Goal: Information Seeking & Learning: Learn about a topic

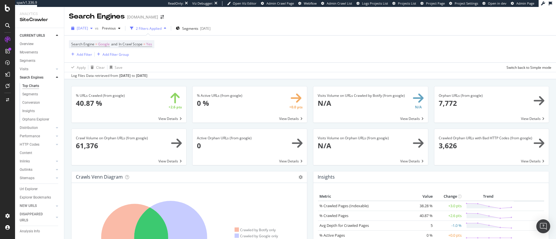
click at [84, 27] on span "[DATE]" at bounding box center [82, 28] width 11 height 5
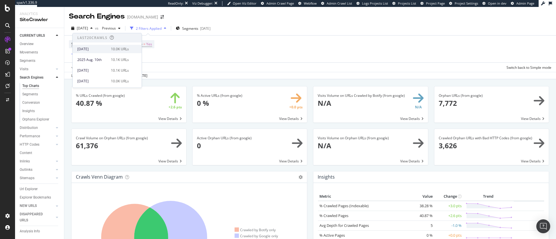
click at [100, 51] on div "[DATE]" at bounding box center [92, 49] width 30 height 5
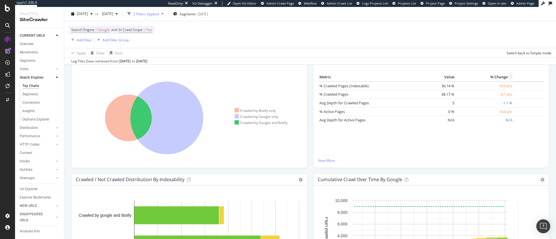
scroll to position [120, 0]
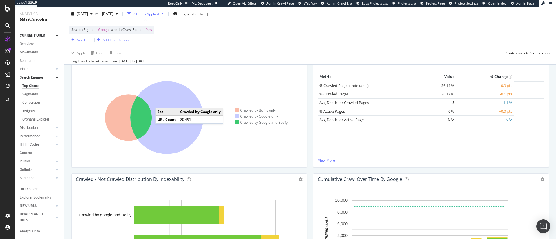
click at [161, 102] on icon at bounding box center [166, 117] width 73 height 73
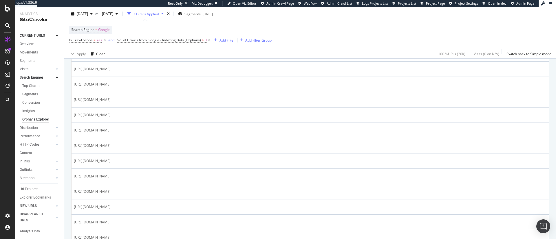
scroll to position [164, 0]
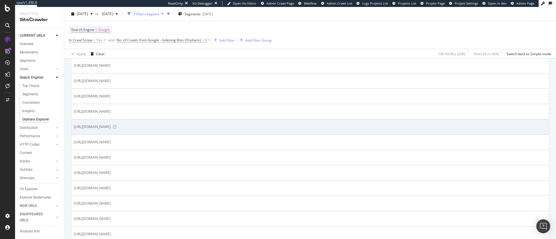
click at [116, 128] on icon at bounding box center [114, 126] width 3 height 3
click at [116, 126] on icon at bounding box center [114, 126] width 3 height 3
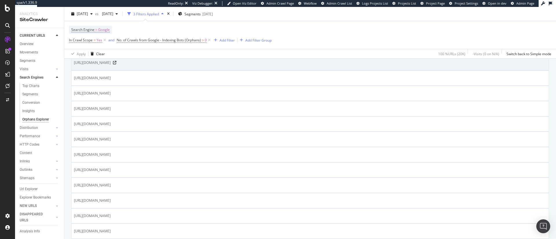
scroll to position [0, 0]
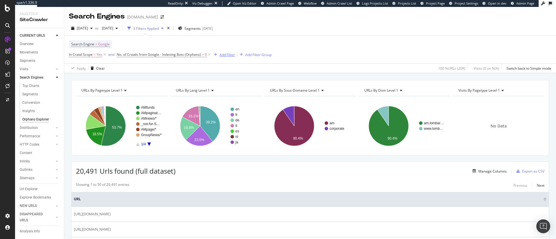
click at [228, 56] on div "Add Filter" at bounding box center [226, 54] width 15 height 5
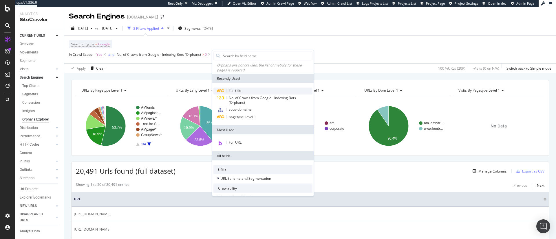
click at [243, 89] on div "Full URL" at bounding box center [262, 91] width 99 height 7
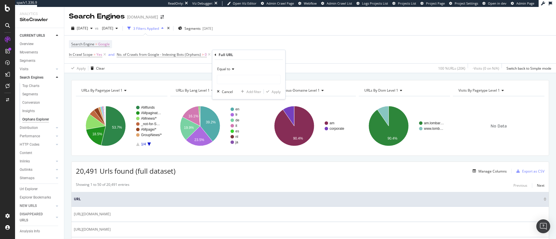
click at [221, 68] on span "Equal to" at bounding box center [223, 69] width 13 height 5
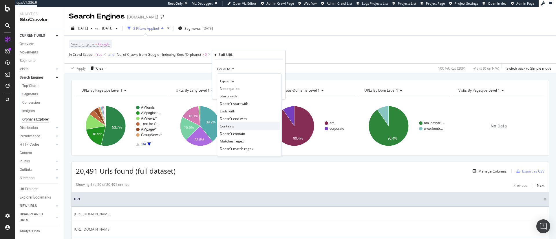
click at [235, 128] on div "Contains" at bounding box center [249, 126] width 62 height 8
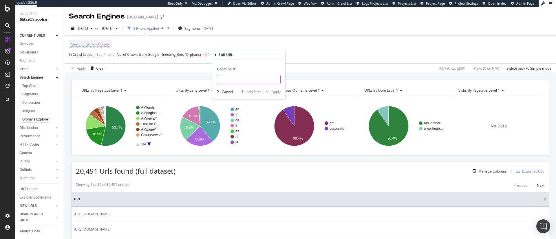
click at [224, 78] on input "text" at bounding box center [248, 79] width 63 height 9
drag, startPoint x: 224, startPoint y: 78, endPoint x: 273, endPoint y: 90, distance: 50.0
click at [273, 90] on div "Contains funds Cancel Add filter Apply" at bounding box center [248, 79] width 73 height 39
type input "funds"
click at [273, 90] on div "Apply" at bounding box center [276, 91] width 9 height 5
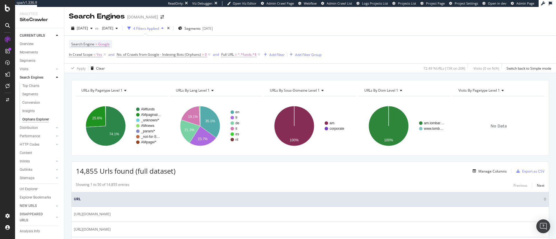
click at [241, 55] on span "^.*funds.*$" at bounding box center [247, 55] width 19 height 8
click at [272, 47] on div "Search Engine = Google In Crawl Scope = Yes and No. of Crawls from Google - Ind…" at bounding box center [195, 49] width 252 height 19
click at [247, 52] on span "^.*funds.*$" at bounding box center [247, 55] width 19 height 8
click at [234, 71] on div "Contains" at bounding box center [258, 68] width 64 height 9
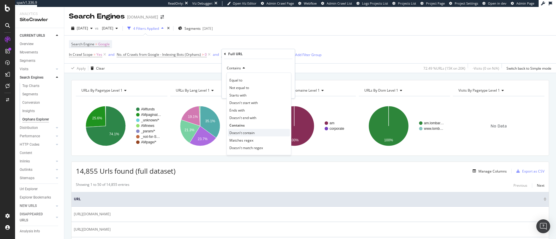
click at [243, 133] on span "Doesn't contain" at bounding box center [241, 133] width 25 height 5
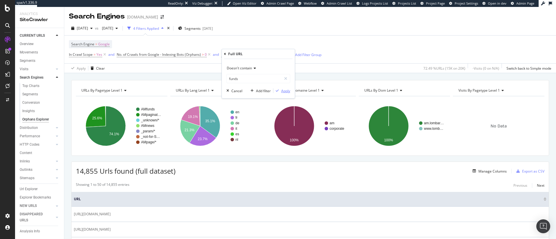
click at [285, 89] on div "Apply" at bounding box center [285, 91] width 9 height 5
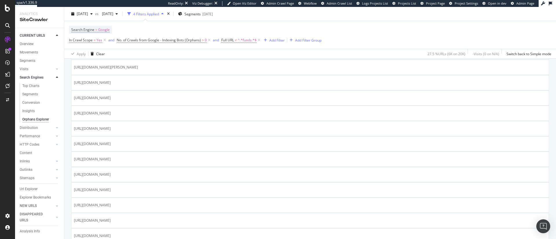
scroll to position [430, 0]
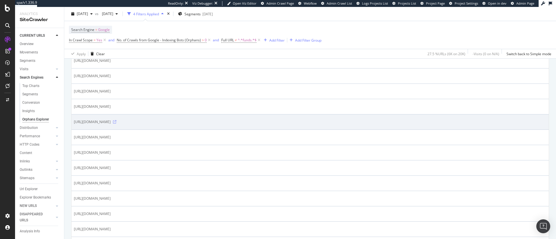
click at [116, 122] on icon at bounding box center [114, 121] width 3 height 3
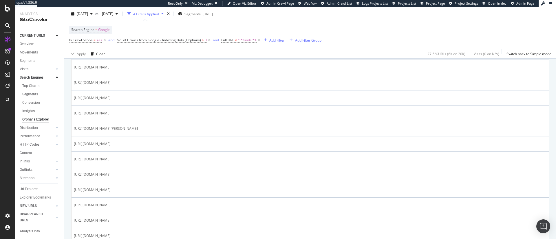
scroll to position [0, 0]
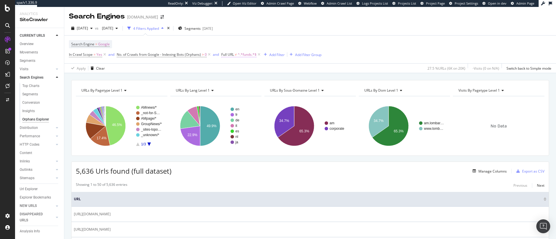
click at [240, 53] on span "^.*funds.*$" at bounding box center [247, 55] width 19 height 8
click at [236, 77] on input "funds" at bounding box center [254, 78] width 55 height 9
click at [236, 66] on span "Doesn't contain" at bounding box center [239, 68] width 25 height 5
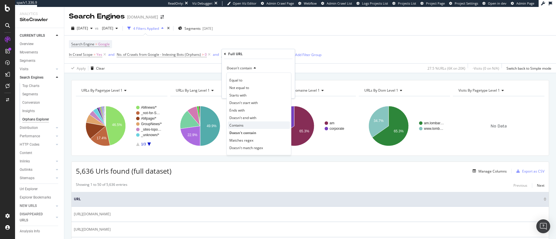
click at [245, 126] on div "Contains" at bounding box center [259, 126] width 62 height 8
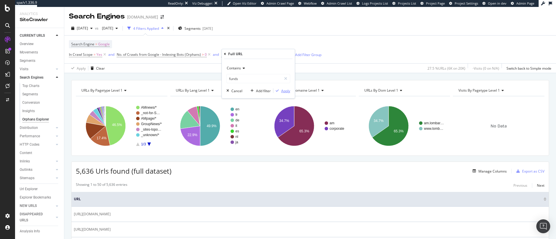
click at [283, 89] on div "Apply" at bounding box center [285, 91] width 9 height 5
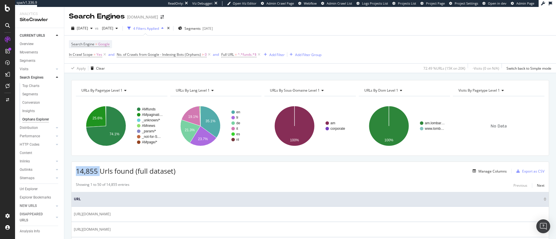
drag, startPoint x: 76, startPoint y: 170, endPoint x: 102, endPoint y: 172, distance: 25.9
click at [102, 172] on span "14,855 Urls found (full dataset)" at bounding box center [126, 171] width 100 height 10
copy span "14,855"
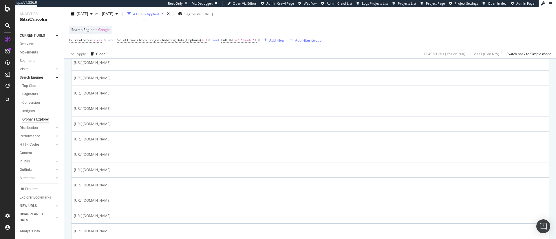
scroll to position [190, 0]
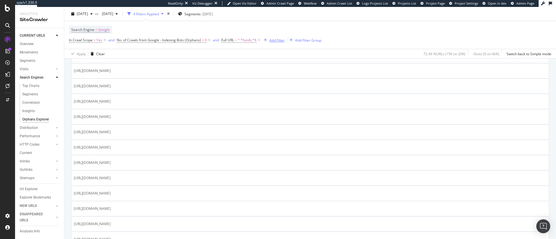
click at [276, 40] on div "Add Filter" at bounding box center [276, 40] width 15 height 5
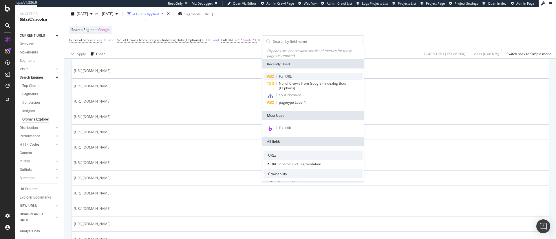
click at [285, 73] on div "Full URL" at bounding box center [313, 76] width 99 height 7
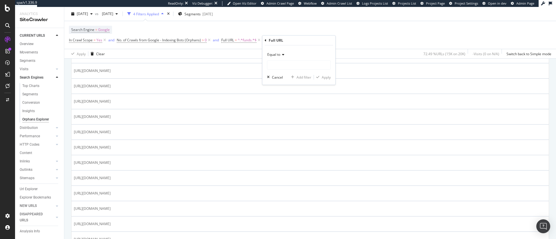
click at [273, 54] on span "Equal to" at bounding box center [273, 54] width 13 height 5
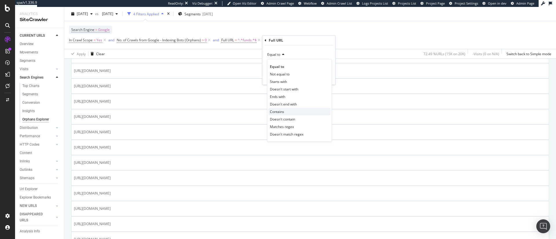
click at [280, 109] on span "Contains" at bounding box center [277, 111] width 14 height 5
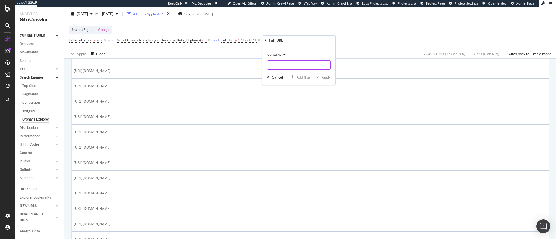
click at [283, 69] on input "text" at bounding box center [298, 65] width 63 height 9
type input "page="
click at [325, 76] on div "Apply" at bounding box center [326, 77] width 9 height 5
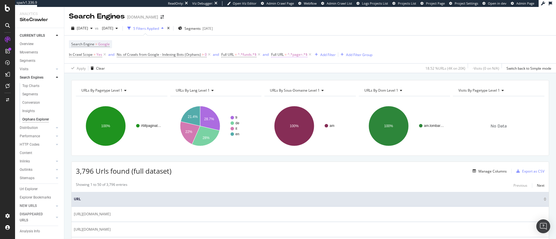
click at [297, 56] on span "^.*page=.*$" at bounding box center [298, 55] width 20 height 8
click at [296, 32] on div "2025 Aug. 17th vs 2025 Jul. 6th 5 Filters Applied Segments 2025-04-28" at bounding box center [310, 30] width 492 height 12
click at [281, 56] on span "Full URL" at bounding box center [277, 54] width 13 height 5
click at [284, 68] on span "Contains" at bounding box center [284, 68] width 14 height 5
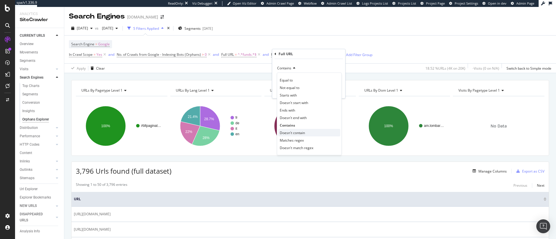
click at [295, 131] on span "Doesn't contain" at bounding box center [292, 133] width 25 height 5
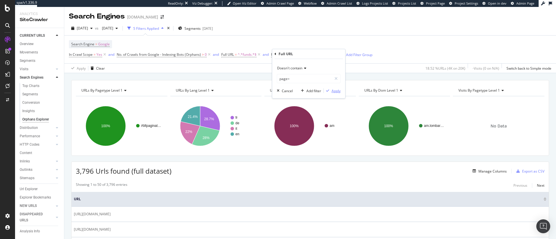
click at [336, 91] on div "Apply" at bounding box center [336, 91] width 9 height 5
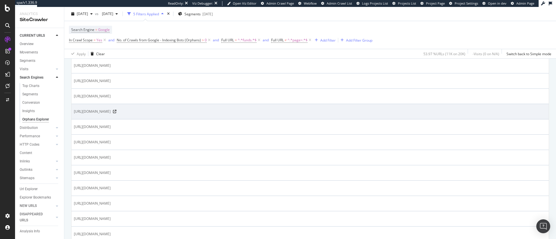
scroll to position [354, 0]
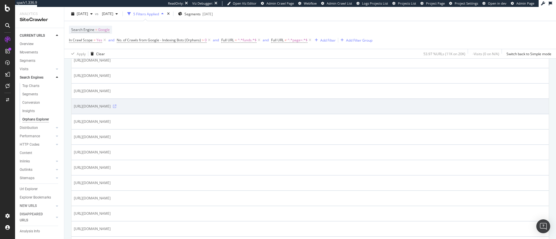
click at [116, 107] on icon at bounding box center [114, 106] width 3 height 3
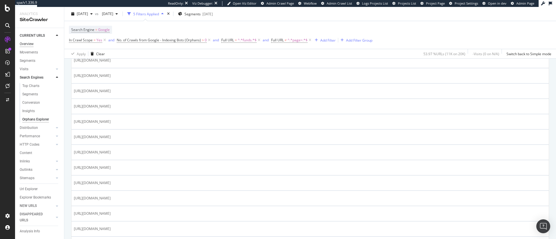
click at [32, 45] on div "Overview" at bounding box center [27, 44] width 14 height 6
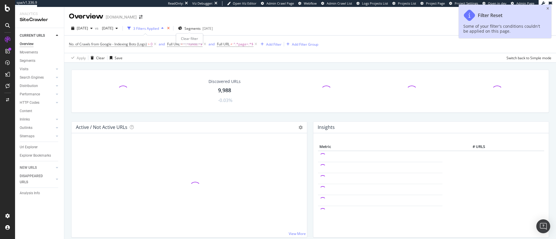
click at [170, 28] on icon "times" at bounding box center [168, 28] width 3 height 3
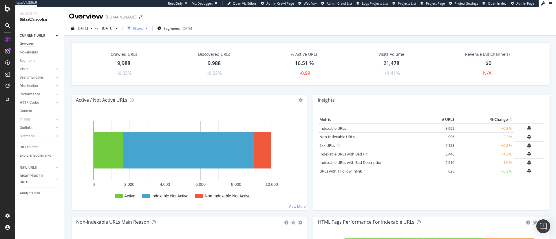
click at [143, 28] on div "Filters" at bounding box center [138, 28] width 10 height 5
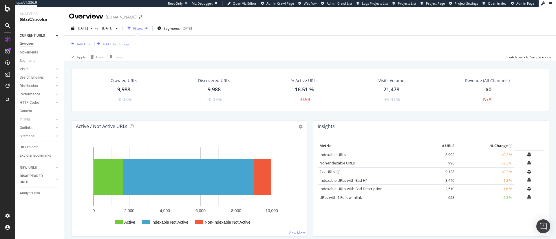
click at [84, 46] on div "Add Filter" at bounding box center [84, 44] width 15 height 5
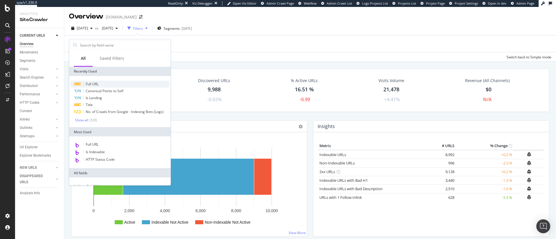
click at [112, 83] on div "Full URL" at bounding box center [119, 84] width 99 height 7
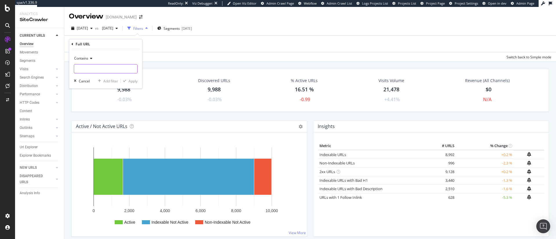
click at [94, 67] on input "text" at bounding box center [105, 68] width 63 height 9
type input "page"
click at [127, 82] on div "button" at bounding box center [125, 80] width 8 height 3
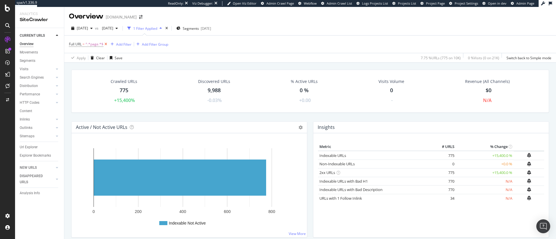
click at [105, 45] on icon at bounding box center [105, 44] width 5 height 6
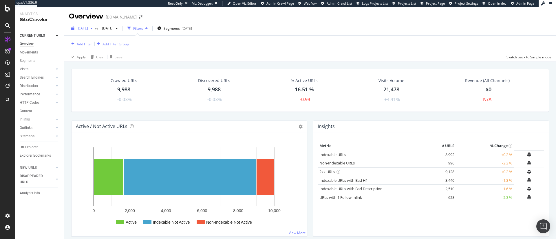
click at [74, 25] on div "2025 Aug. 17th" at bounding box center [82, 28] width 26 height 9
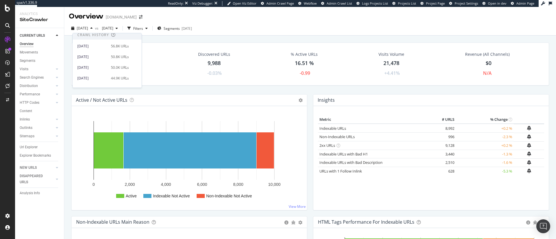
scroll to position [198, 0]
click at [285, 30] on div "2025 Aug. 17th vs 2025 Jul. 6th Filters Segments 2025-04-28" at bounding box center [310, 30] width 492 height 12
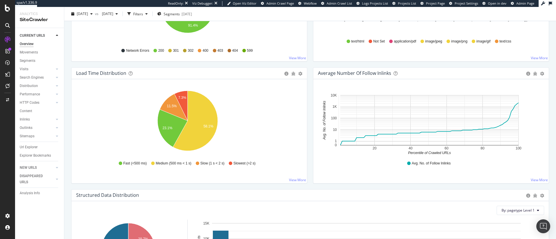
scroll to position [396, 0]
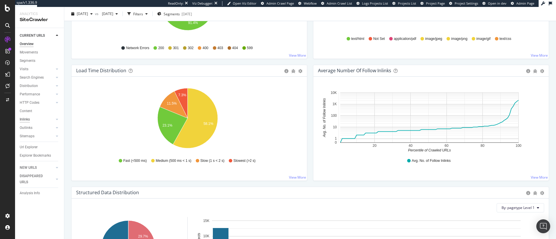
click at [25, 122] on div "Inlinks" at bounding box center [25, 120] width 10 height 6
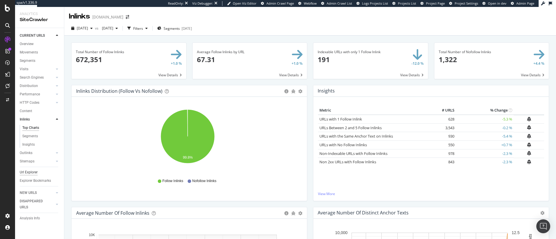
click at [30, 175] on div "Url Explorer" at bounding box center [29, 173] width 18 height 6
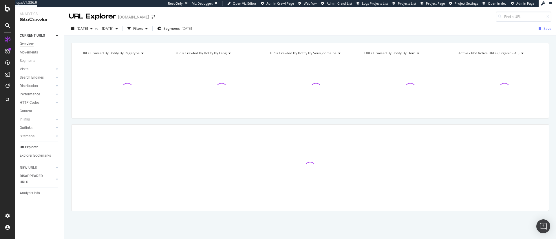
click at [27, 42] on div "Overview" at bounding box center [27, 44] width 14 height 6
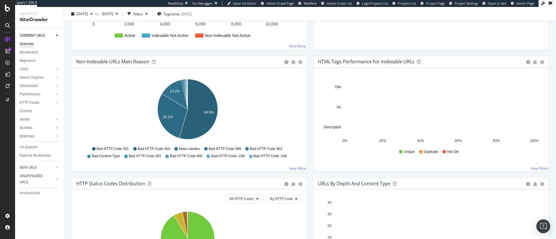
scroll to position [251, 0]
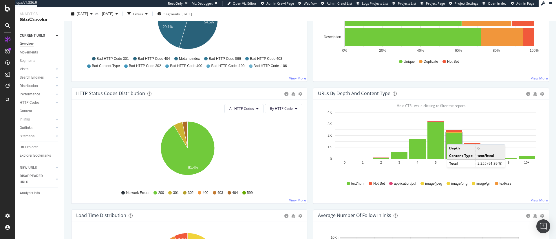
click at [449, 139] on rect "A chart." at bounding box center [454, 146] width 17 height 26
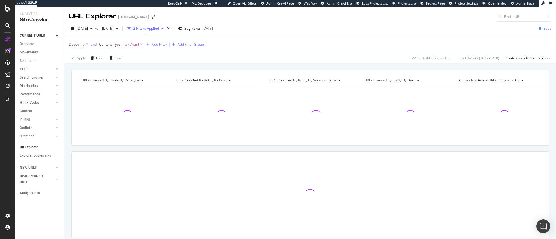
click at [72, 42] on span "Depth" at bounding box center [74, 44] width 10 height 5
click at [89, 70] on div "Equal to" at bounding box center [106, 67] width 64 height 9
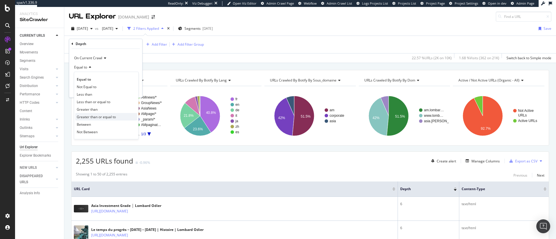
click at [113, 118] on span "Greater than or equal to" at bounding box center [96, 117] width 39 height 5
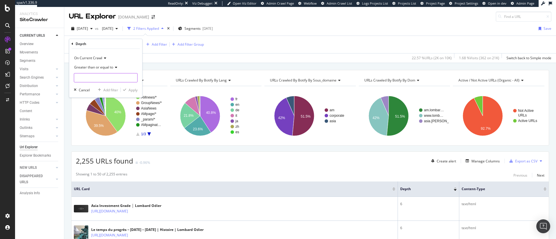
click at [94, 74] on input "number" at bounding box center [106, 77] width 64 height 9
type input "6"
click at [129, 90] on div "Apply" at bounding box center [133, 90] width 9 height 5
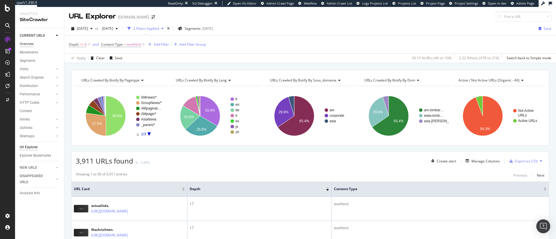
click at [30, 43] on div "Overview" at bounding box center [27, 44] width 14 height 6
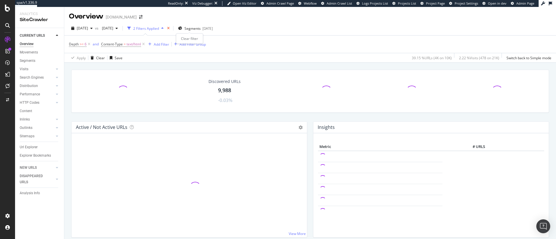
click at [170, 28] on icon "times" at bounding box center [168, 28] width 3 height 3
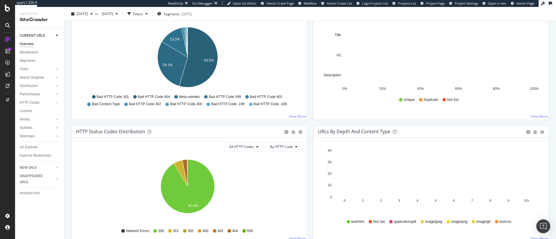
scroll to position [302, 0]
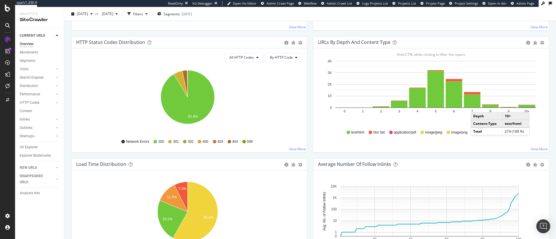
click at [528, 106] on rect "A chart." at bounding box center [527, 106] width 16 height 2
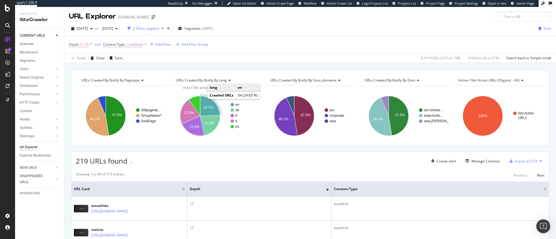
click at [204, 104] on icon "A chart." at bounding box center [210, 106] width 20 height 20
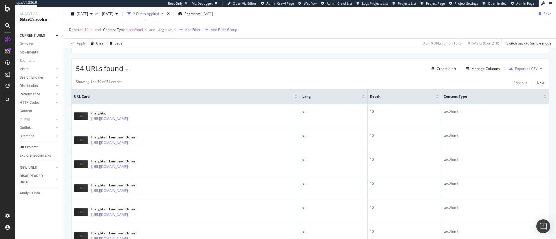
scroll to position [93, 0]
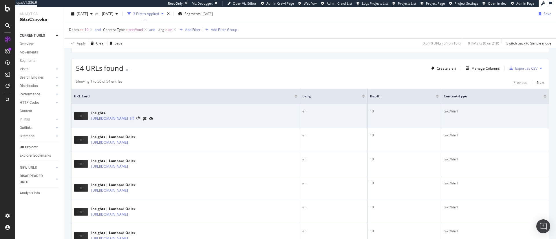
click at [134, 118] on icon at bounding box center [131, 118] width 3 height 3
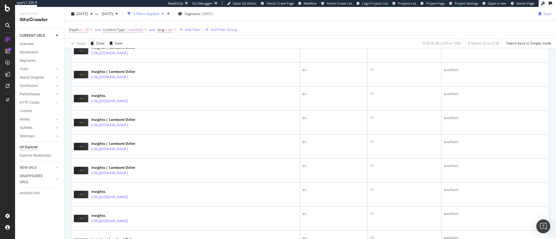
scroll to position [653, 0]
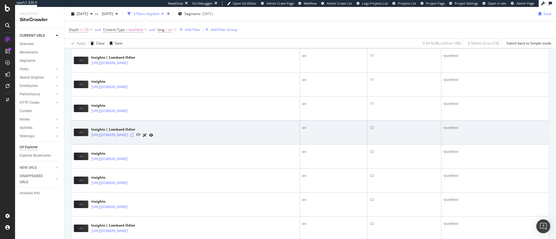
click at [134, 135] on icon at bounding box center [131, 134] width 3 height 3
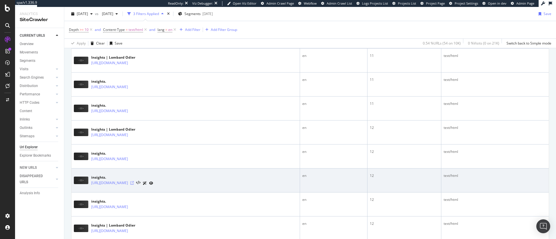
click at [134, 184] on icon at bounding box center [131, 183] width 3 height 3
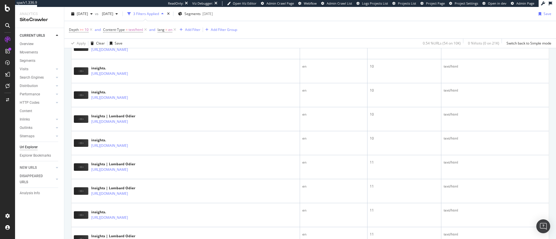
scroll to position [0, 0]
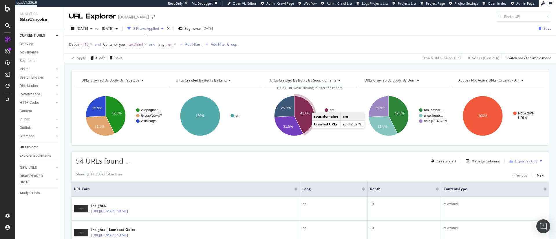
click at [300, 109] on icon "A chart." at bounding box center [304, 115] width 20 height 38
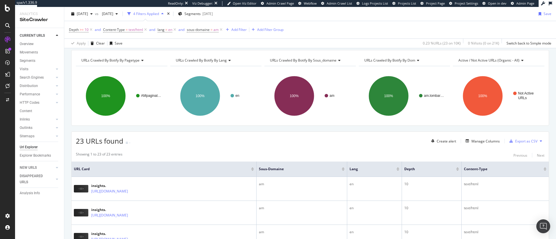
scroll to position [91, 0]
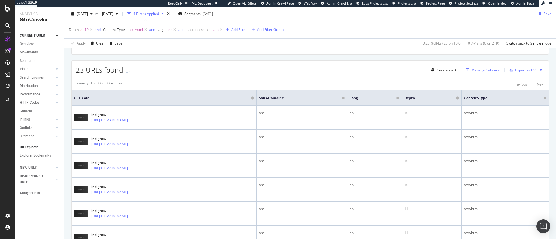
click at [479, 68] on div "Manage Columns" at bounding box center [485, 70] width 28 height 5
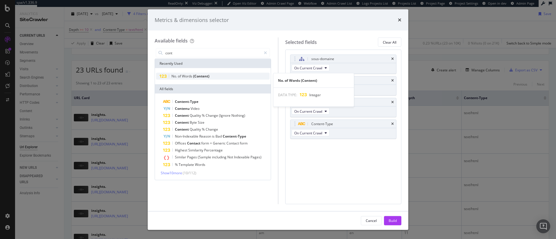
type input "cont"
click at [204, 77] on span "(Content)" at bounding box center [201, 76] width 16 height 5
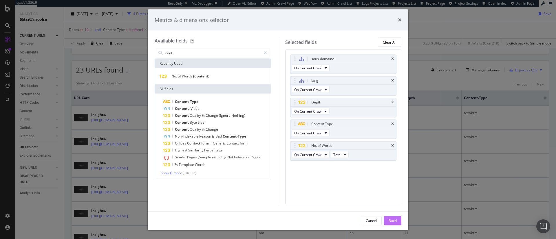
click at [389, 219] on div "Build" at bounding box center [393, 220] width 8 height 5
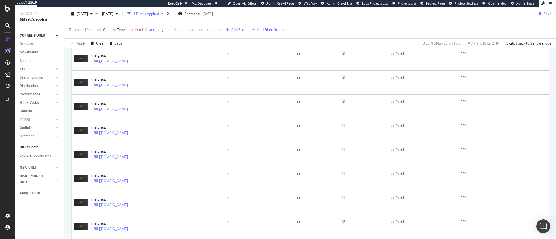
scroll to position [175, 0]
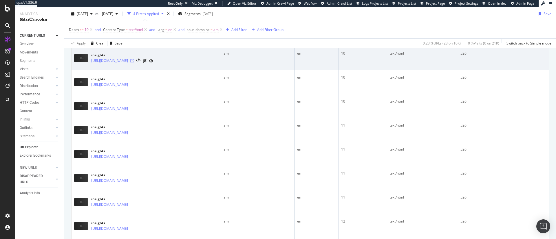
click at [134, 59] on icon at bounding box center [131, 60] width 3 height 3
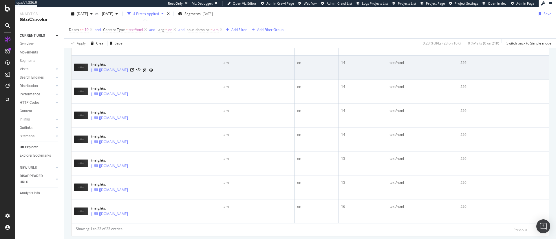
scroll to position [524, 0]
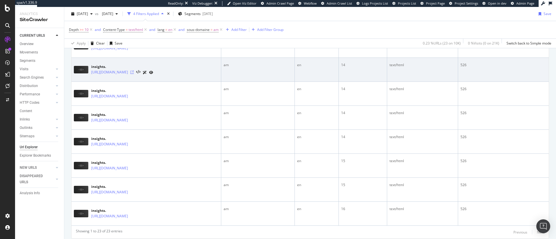
click at [134, 73] on icon at bounding box center [131, 72] width 3 height 3
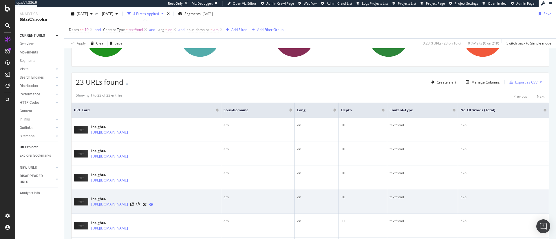
scroll to position [96, 0]
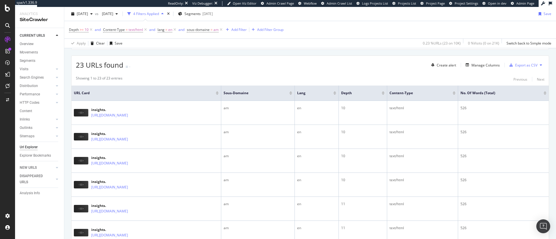
click at [219, 92] on div at bounding box center [217, 92] width 3 height 1
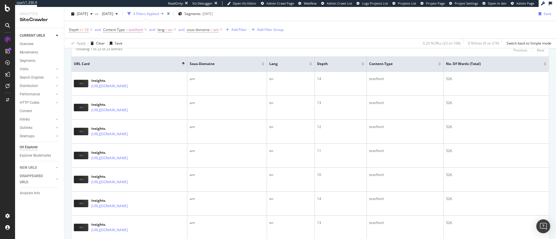
scroll to position [102, 0]
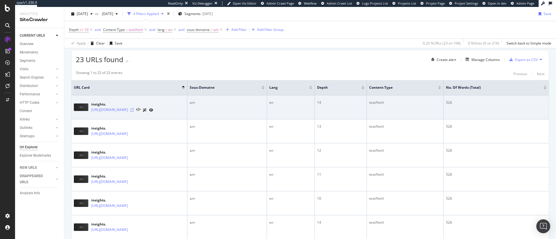
click at [134, 111] on icon at bounding box center [131, 109] width 3 height 3
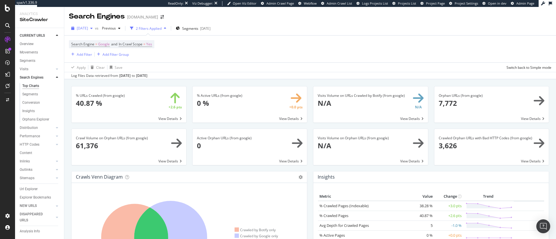
click at [88, 30] on span "[DATE]" at bounding box center [82, 28] width 11 height 5
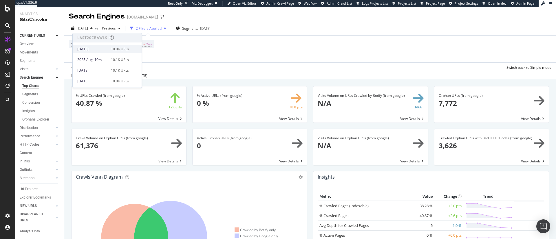
click at [88, 50] on div "[DATE]" at bounding box center [92, 49] width 30 height 5
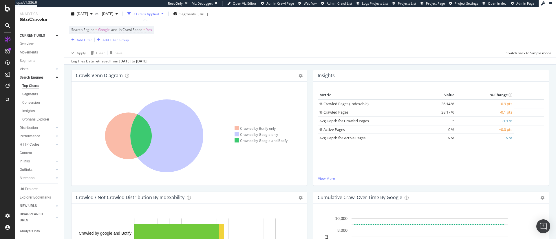
scroll to position [101, 0]
drag, startPoint x: 175, startPoint y: 125, endPoint x: 163, endPoint y: 116, distance: 15.0
click at [163, 116] on icon at bounding box center [166, 136] width 73 height 73
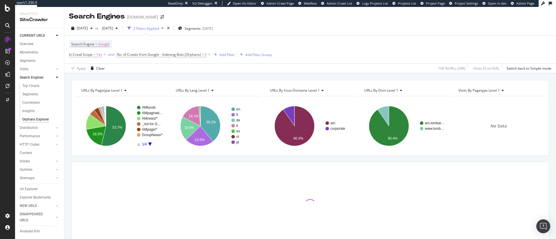
click at [163, 116] on rect "A chart." at bounding box center [122, 126] width 92 height 50
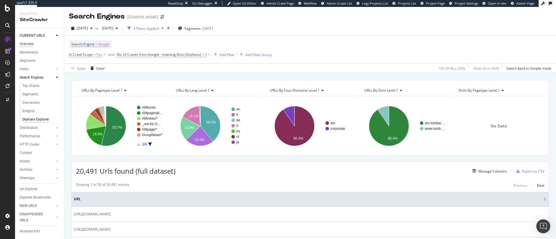
click at [23, 41] on div "Overview" at bounding box center [27, 44] width 14 height 6
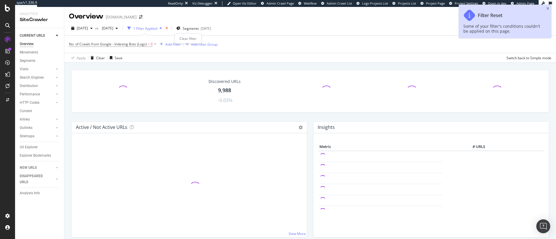
click at [168, 28] on icon "times" at bounding box center [166, 28] width 3 height 3
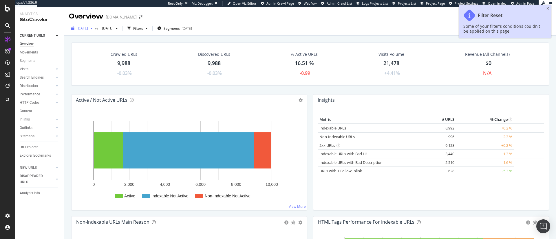
click at [88, 26] on span "2025 Aug. 17th" at bounding box center [82, 28] width 11 height 5
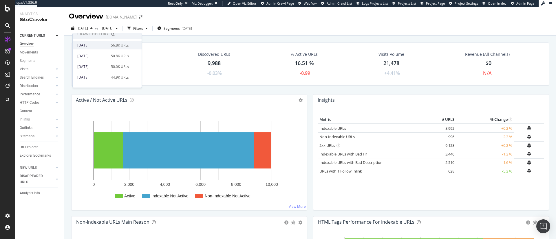
scroll to position [205, 0]
click at [95, 49] on div "2025 Apr. 6th" at bounding box center [92, 47] width 30 height 5
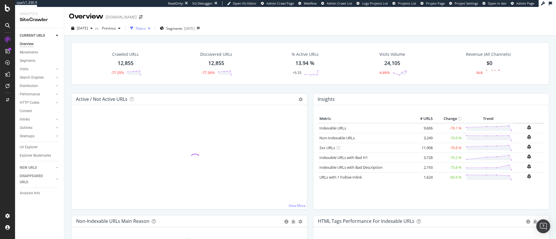
click at [146, 26] on div "Filters" at bounding box center [141, 28] width 10 height 5
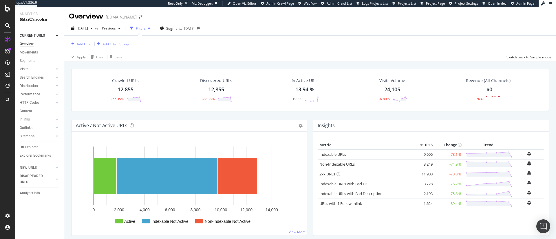
click at [85, 45] on div "Add Filter" at bounding box center [84, 44] width 15 height 5
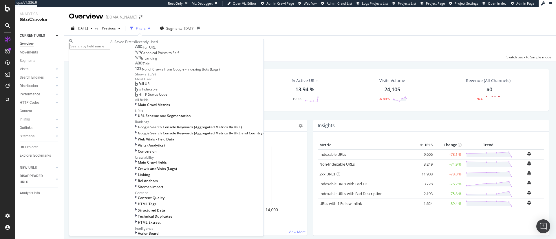
click at [135, 50] on div "Full URL" at bounding box center [145, 47] width 21 height 5
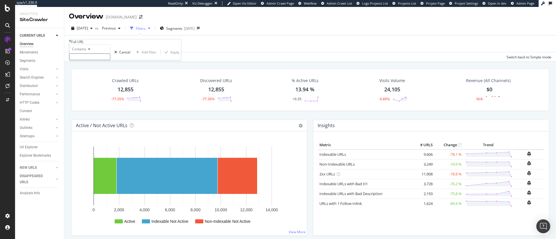
click at [92, 60] on input "text" at bounding box center [89, 57] width 41 height 7
type input "page"
click at [162, 56] on div "button" at bounding box center [166, 53] width 8 height 3
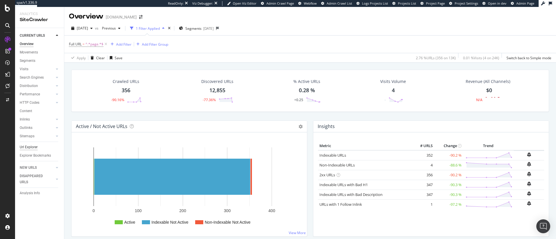
click at [30, 147] on div "Url Explorer" at bounding box center [29, 147] width 18 height 6
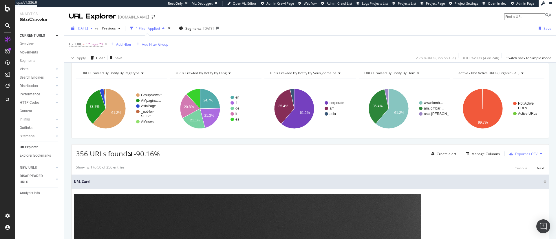
click at [88, 26] on span "2025 Apr. 6th" at bounding box center [82, 28] width 11 height 5
click at [98, 47] on div "2025 Jan. 26th" at bounding box center [92, 46] width 30 height 5
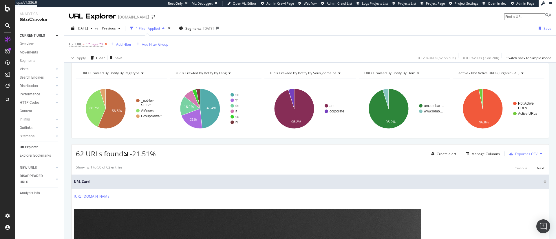
click at [107, 44] on icon at bounding box center [105, 44] width 5 height 6
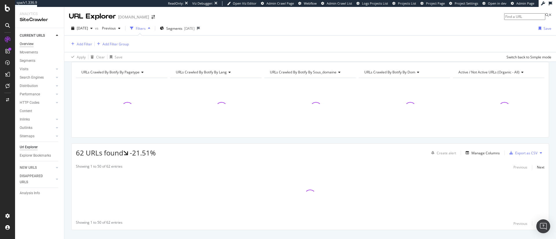
click at [31, 43] on div "Overview" at bounding box center [27, 44] width 14 height 6
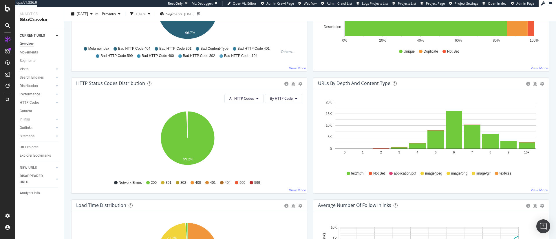
scroll to position [260, 0]
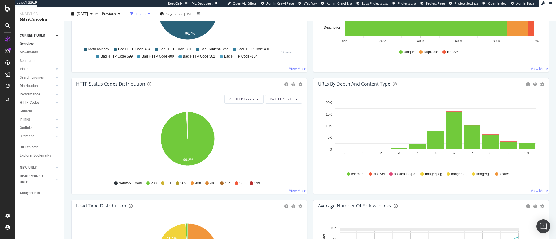
click at [146, 16] on div "Filters" at bounding box center [141, 13] width 10 height 5
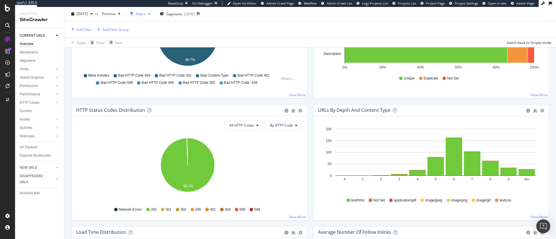
scroll to position [286, 0]
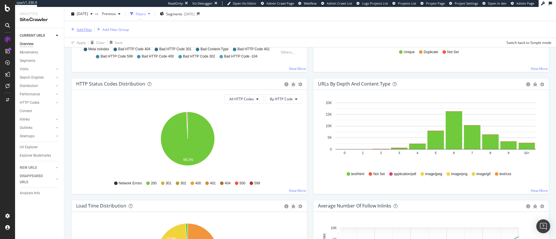
click at [84, 31] on div "Add Filter" at bounding box center [84, 29] width 15 height 5
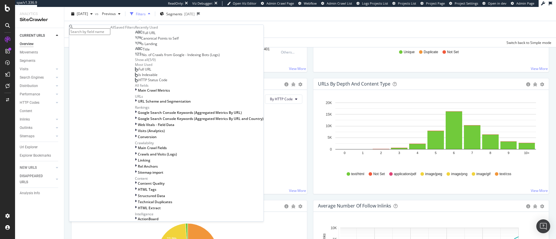
click at [135, 35] on div "Full URL" at bounding box center [145, 33] width 21 height 5
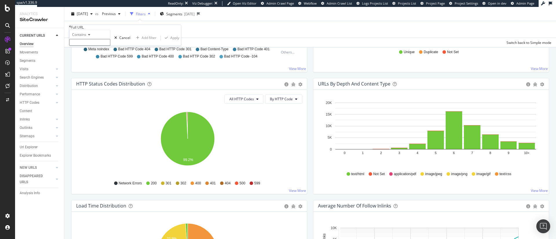
click at [100, 46] on input "text" at bounding box center [89, 42] width 41 height 7
type input "page"
click at [170, 42] on div "Apply" at bounding box center [174, 39] width 9 height 5
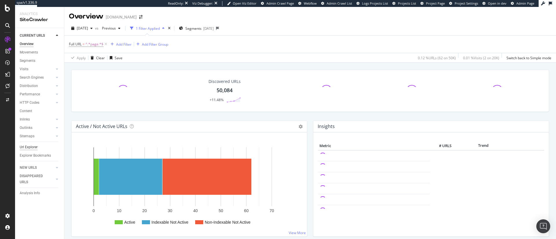
click at [30, 149] on div "Url Explorer" at bounding box center [29, 147] width 18 height 6
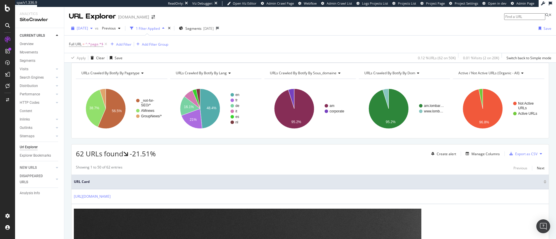
click at [88, 31] on span "2025 Jan. 26th" at bounding box center [82, 28] width 11 height 5
click at [106, 45] on div "2025 Apr. 6th 12.9K URLs" at bounding box center [107, 49] width 69 height 8
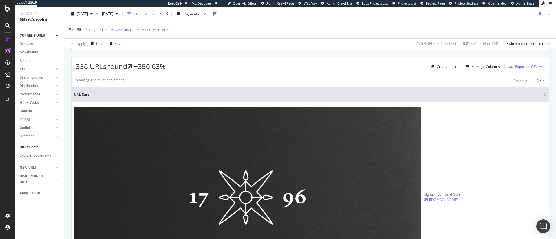
scroll to position [87, 0]
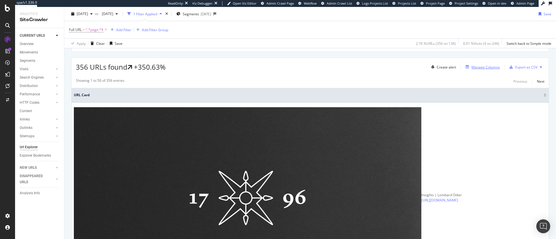
click at [469, 70] on div "Manage Columns" at bounding box center [481, 67] width 36 height 6
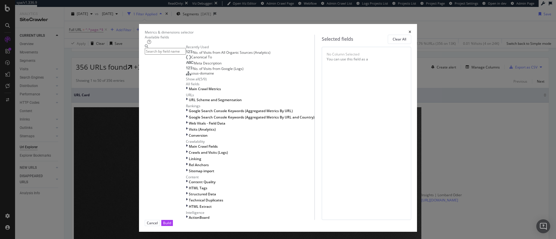
click at [212, 60] on div "Canonical To" at bounding box center [199, 57] width 26 height 5
click at [171, 223] on div "Build" at bounding box center [167, 223] width 8 height 5
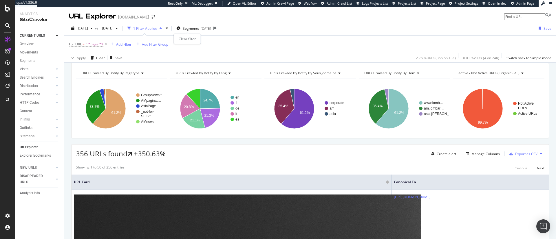
click at [169, 29] on div "times" at bounding box center [166, 28] width 5 height 6
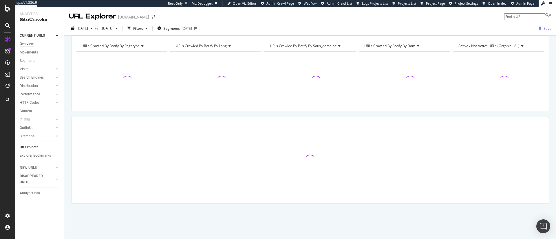
click at [28, 43] on div "Overview" at bounding box center [27, 44] width 14 height 6
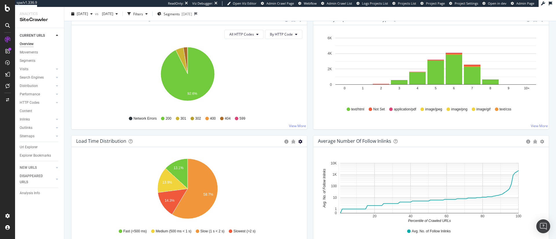
scroll to position [192, 0]
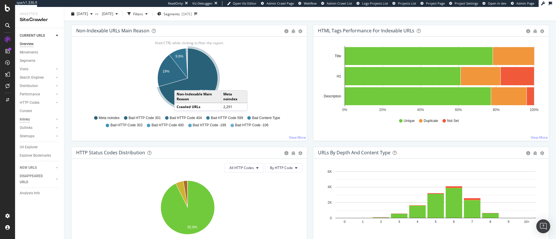
click at [25, 119] on div "Inlinks" at bounding box center [25, 120] width 10 height 6
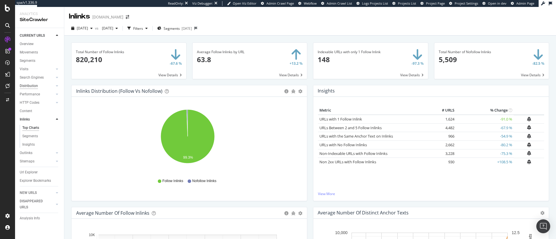
click at [33, 85] on div "Distribution" at bounding box center [29, 86] width 18 height 6
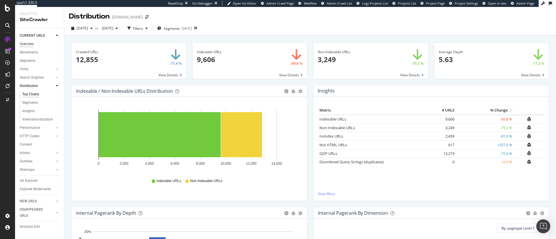
click at [26, 44] on div "Overview" at bounding box center [27, 44] width 14 height 6
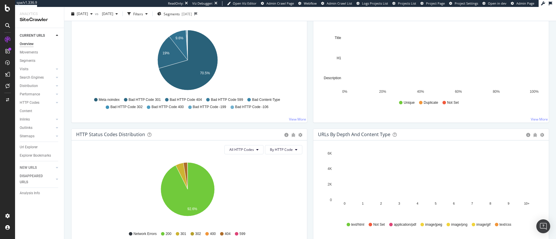
scroll to position [213, 0]
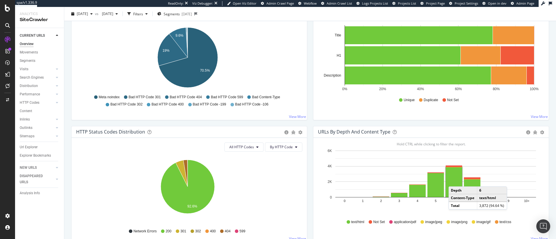
click at [451, 181] on rect "A chart." at bounding box center [454, 183] width 17 height 30
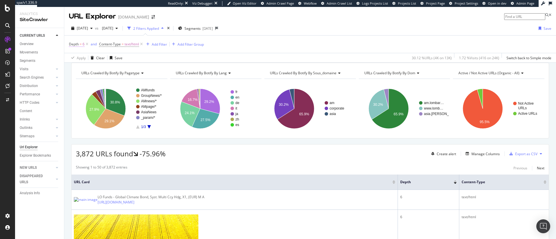
click at [73, 43] on span "Depth" at bounding box center [74, 44] width 10 height 5
click at [85, 61] on span "Equal to" at bounding box center [78, 58] width 13 height 5
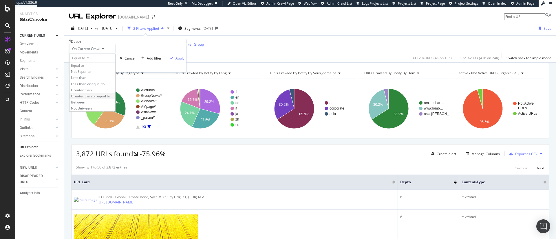
click at [107, 99] on span "Greater than or equal to" at bounding box center [90, 96] width 39 height 5
click at [96, 72] on input "number" at bounding box center [95, 68] width 52 height 10
type input "6"
click at [173, 60] on div "button" at bounding box center [177, 57] width 8 height 3
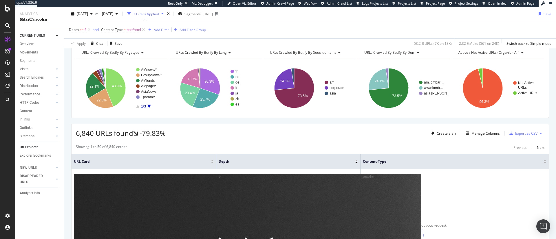
scroll to position [21, 0]
click at [30, 44] on div "Overview" at bounding box center [27, 44] width 14 height 6
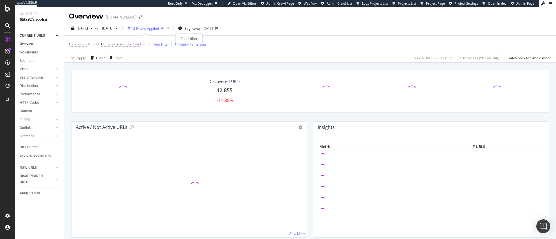
click at [170, 27] on icon "times" at bounding box center [168, 28] width 3 height 3
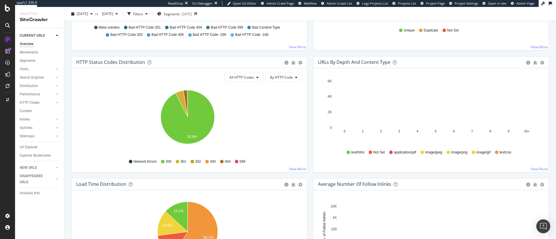
scroll to position [283, 0]
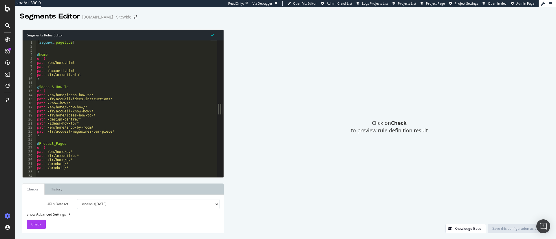
drag, startPoint x: 176, startPoint y: 107, endPoint x: 350, endPoint y: 96, distance: 174.0
click at [350, 96] on div "Segments Rules Editor 1 2 3 4 5 6 7 8 9 10 11 12 13 14 15 16 17 18 19 20 21 22 …" at bounding box center [285, 132] width 541 height 216
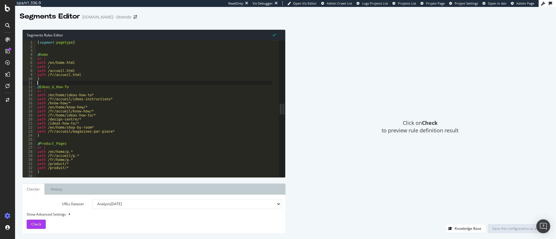
click at [97, 82] on div "[ segment : pagetype ] @ home or ( path /en/home.html path / path /accueil.html…" at bounding box center [154, 113] width 236 height 145
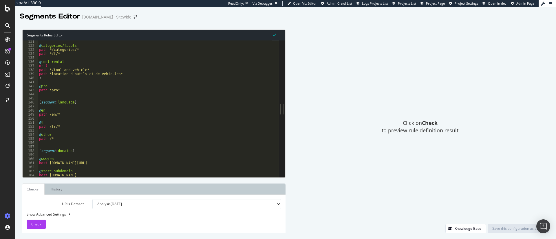
scroll to position [528, 0]
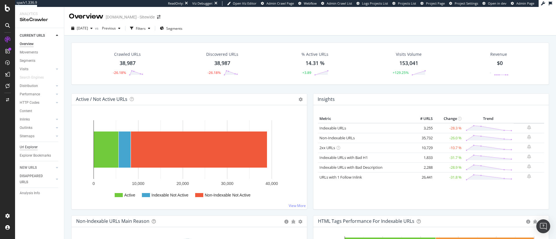
click at [35, 150] on div "Url Explorer" at bounding box center [29, 147] width 18 height 6
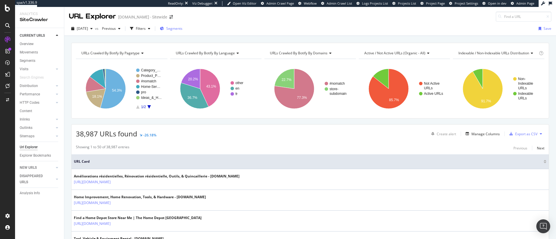
click at [182, 29] on span "Segments" at bounding box center [174, 28] width 16 height 5
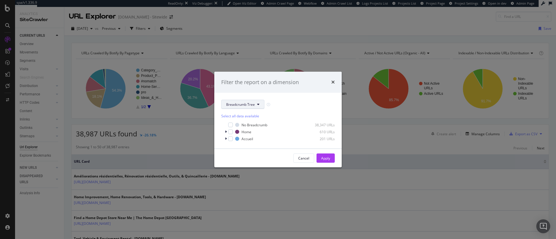
click at [244, 100] on button "Breadcrumb Tree" at bounding box center [242, 104] width 43 height 9
click at [246, 127] on span "pagetype" at bounding box center [244, 125] width 37 height 5
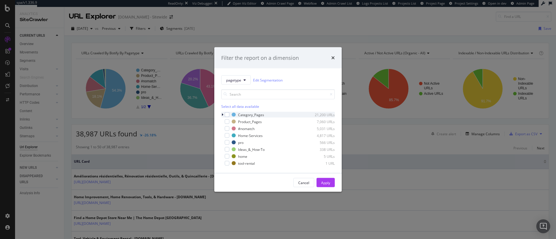
click at [223, 114] on icon "modal" at bounding box center [223, 114] width 2 height 3
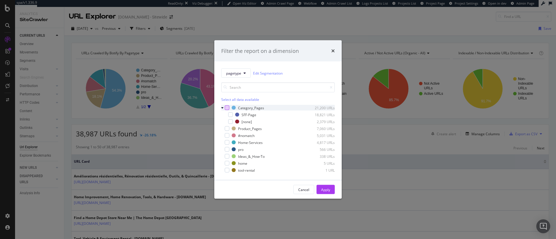
click at [228, 107] on div "modal" at bounding box center [227, 108] width 5 height 5
click at [323, 190] on div "Apply" at bounding box center [325, 189] width 9 height 5
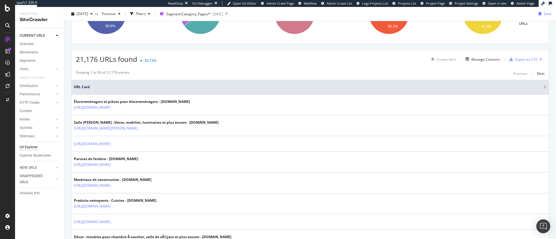
scroll to position [86, 0]
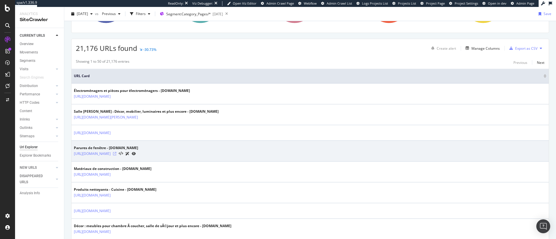
click at [116, 153] on icon at bounding box center [114, 153] width 3 height 3
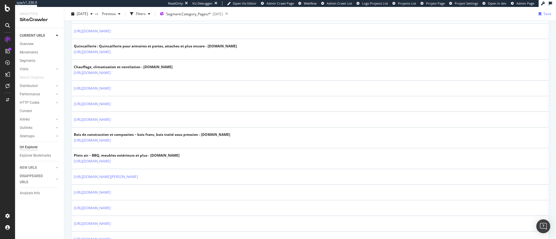
scroll to position [319, 0]
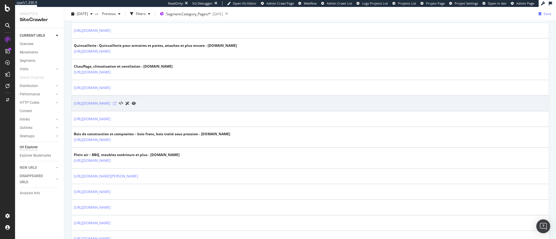
click at [116, 104] on icon at bounding box center [114, 103] width 3 height 3
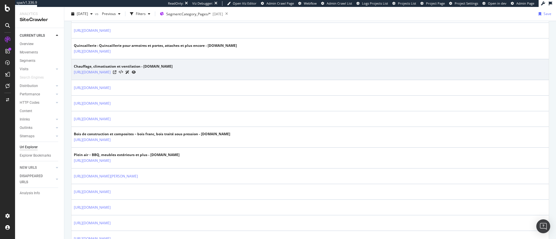
scroll to position [0, 0]
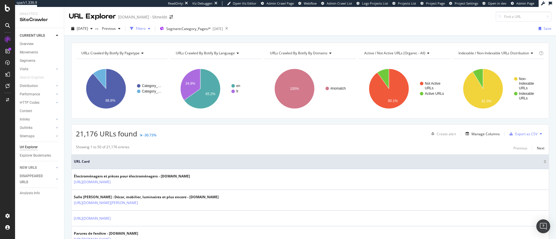
click at [152, 25] on div "Filters" at bounding box center [140, 28] width 25 height 9
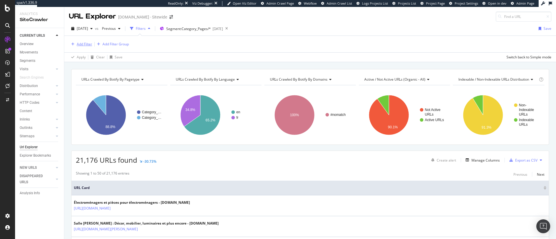
click at [84, 45] on div "Add Filter" at bounding box center [84, 44] width 15 height 5
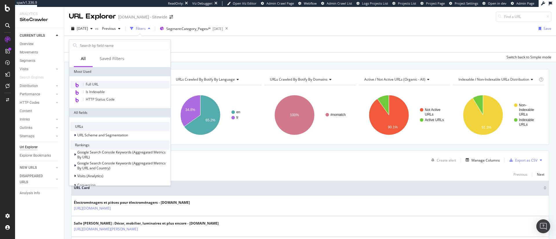
click at [103, 85] on div "Full URL" at bounding box center [119, 85] width 99 height 8
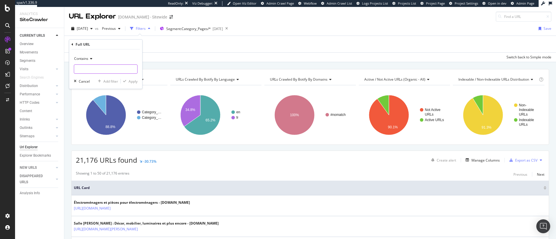
click at [91, 70] on input "text" at bounding box center [105, 69] width 63 height 9
type input "product"
click at [132, 82] on div "Apply" at bounding box center [133, 81] width 9 height 5
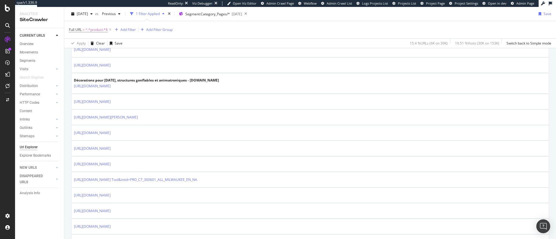
scroll to position [197, 0]
